Goal: Information Seeking & Learning: Learn about a topic

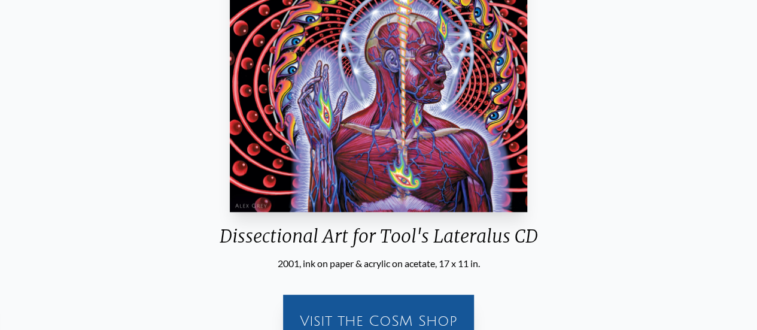
scroll to position [253, 0]
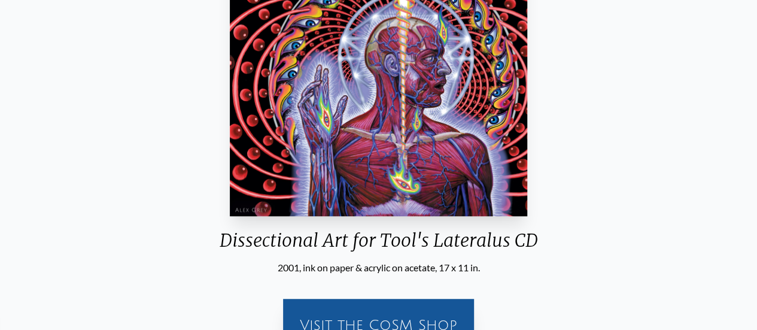
click at [290, 38] on img "82 / 133" at bounding box center [379, 84] width 298 height 264
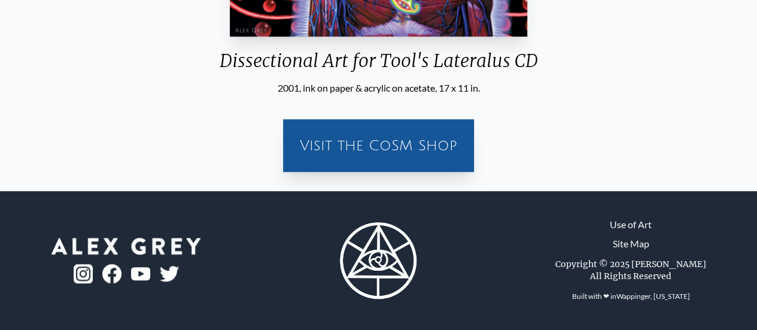
click at [345, 145] on div "Visit the CoSM Shop" at bounding box center [378, 145] width 177 height 38
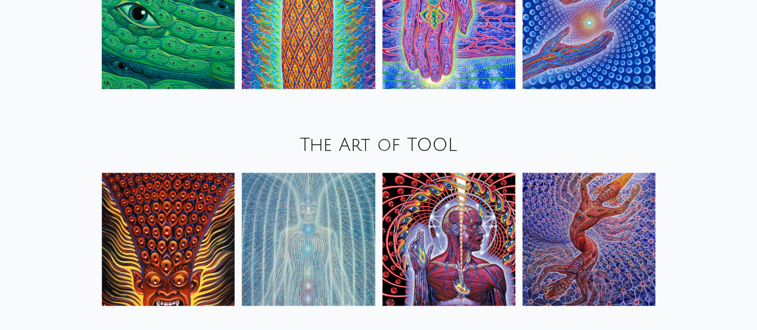
scroll to position [1202, 0]
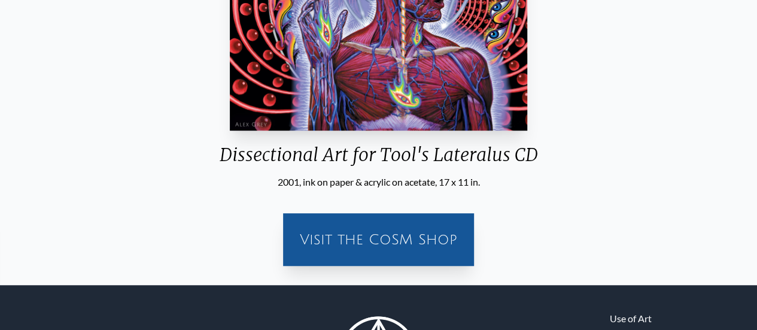
scroll to position [332, 0]
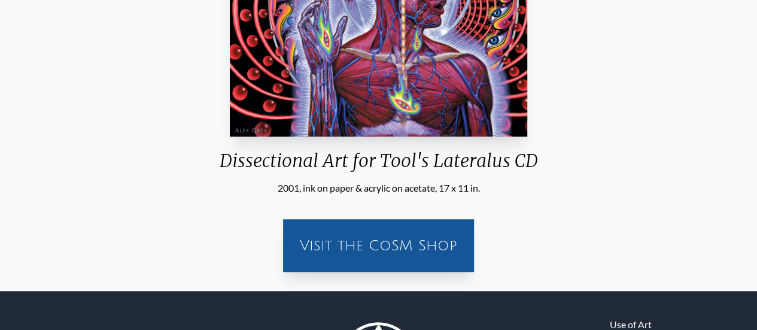
click at [372, 261] on div "Visit the CoSM Shop" at bounding box center [378, 245] width 177 height 38
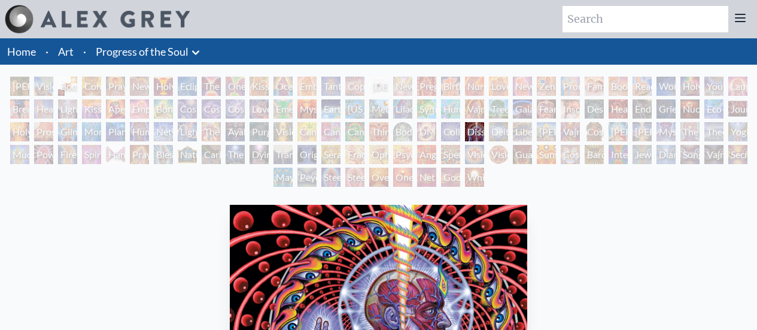
click at [259, 180] on div "Adam & Eve Visionary Origin of Language Body, Mind, Spirit Contemplation Prayin…" at bounding box center [378, 134] width 757 height 114
click at [483, 130] on div "Dissectional Art for Tool's Lateralus CD" at bounding box center [474, 131] width 19 height 19
click at [604, 129] on div "Cosmic Christ" at bounding box center [594, 131] width 19 height 19
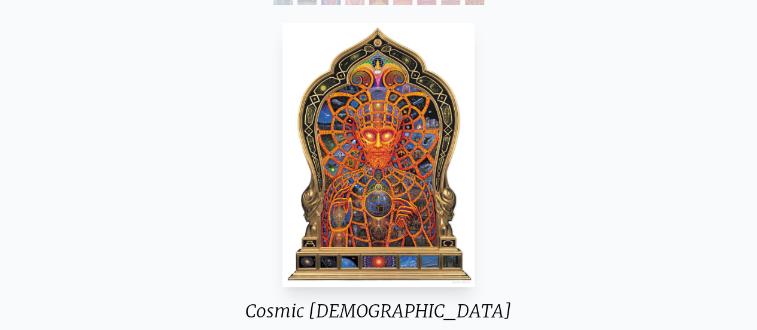
scroll to position [189, 0]
